Goal: Check status: Check status

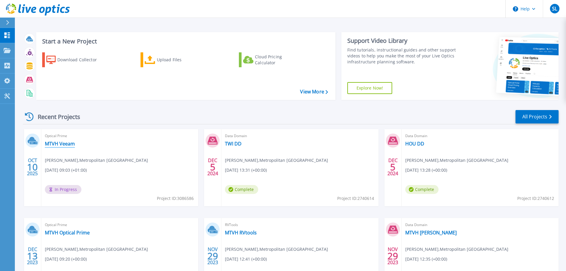
click at [64, 146] on link "MTVH Veeam" at bounding box center [60, 143] width 30 height 6
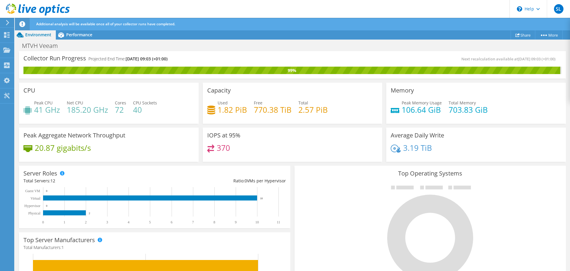
scroll to position [148, 0]
